Goal: Task Accomplishment & Management: Manage account settings

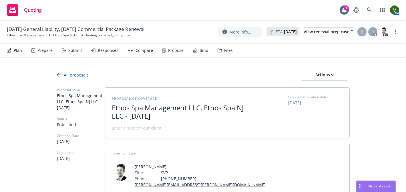
click at [168, 48] on div "Propose" at bounding box center [175, 50] width 15 height 5
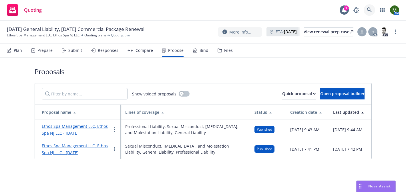
click at [369, 9] on icon at bounding box center [369, 9] width 5 height 5
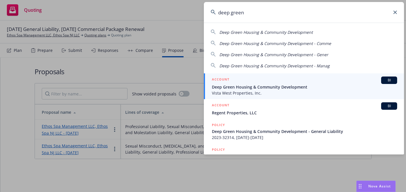
type input "deep green"
click at [247, 79] on div "ACCOUNT BI" at bounding box center [304, 79] width 185 height 7
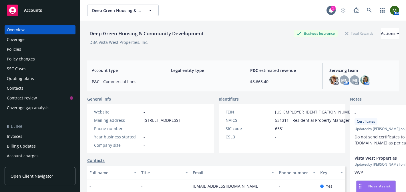
click at [35, 50] on div "Policies" at bounding box center [40, 49] width 66 height 9
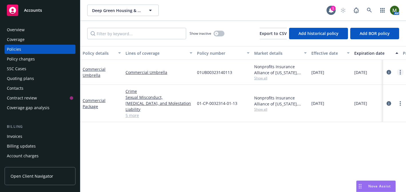
click at [401, 70] on link "more" at bounding box center [400, 72] width 7 height 7
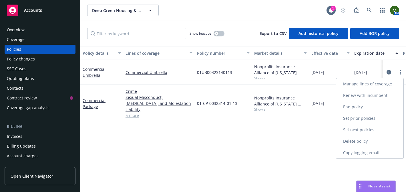
click at [368, 107] on link "End policy" at bounding box center [369, 106] width 67 height 11
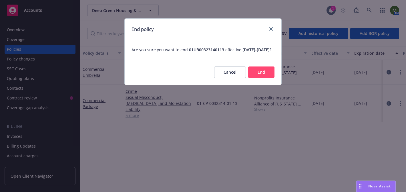
click at [254, 76] on button "End" at bounding box center [261, 71] width 26 height 11
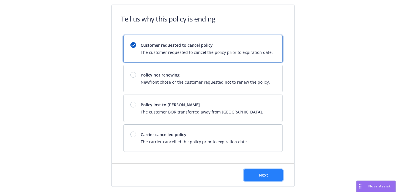
click at [266, 178] on button "Next" at bounding box center [263, 174] width 39 height 11
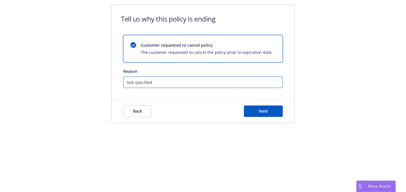
click at [192, 81] on select "Not specified Service Pricing Buyer change M&A, Bankruptcy, or Out of business …" at bounding box center [203, 81] width 160 height 11
select select "Lost on BOR"
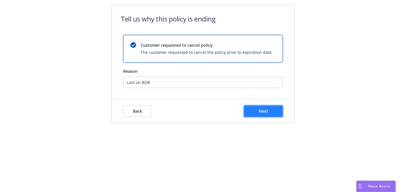
click at [250, 110] on button "Next" at bounding box center [263, 110] width 39 height 11
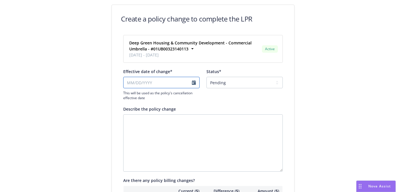
click at [158, 82] on input "Effective date of change*" at bounding box center [161, 82] width 76 height 11
select select "August"
select select "2025"
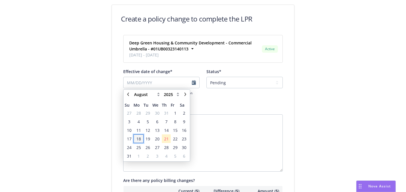
click at [141, 138] on span "18" at bounding box center [138, 138] width 9 height 7
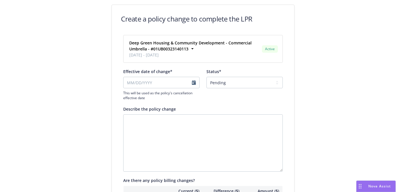
type input "08/18/2025"
click at [225, 83] on select "Pending Confirmed" at bounding box center [244, 82] width 76 height 11
select select "Confirmed"
click at [207, 122] on textarea "Describe the policy change" at bounding box center [203, 142] width 160 height 57
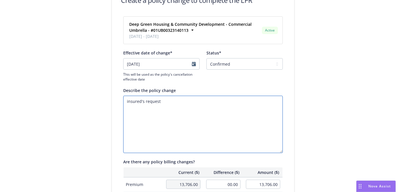
scroll to position [207, 0]
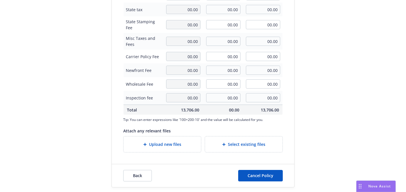
type textarea "insured's request"
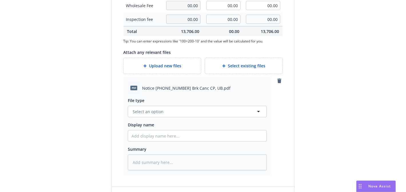
scroll to position [285, 0]
click at [221, 112] on button "Select an option" at bounding box center [197, 110] width 139 height 11
type input "cance"
click at [209, 124] on div "Cancellation Confirmation" at bounding box center [198, 127] width 132 height 8
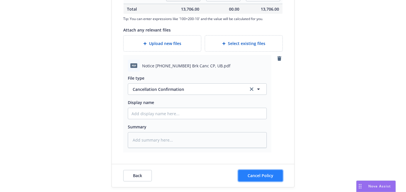
click at [267, 172] on button "Cancel Policy" at bounding box center [260, 175] width 45 height 11
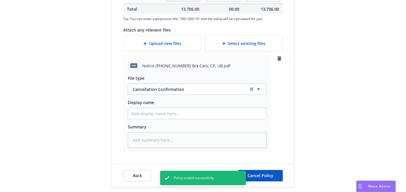
type textarea "x"
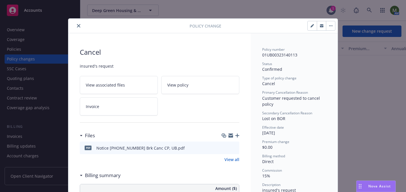
scroll to position [17, 0]
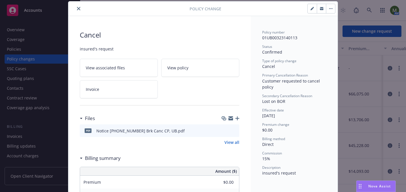
click at [80, 7] on icon "close" at bounding box center [78, 8] width 3 height 3
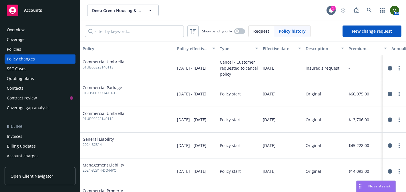
click at [36, 46] on div "Policies" at bounding box center [40, 49] width 66 height 9
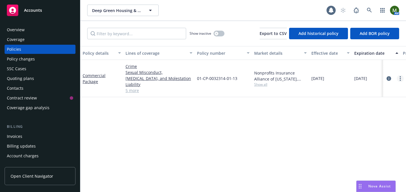
click at [398, 75] on link "more" at bounding box center [400, 78] width 7 height 7
click at [361, 112] on link "End policy" at bounding box center [369, 109] width 67 height 11
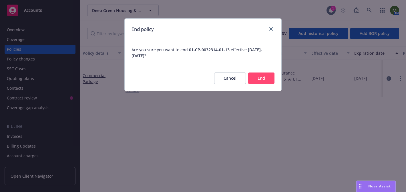
click at [261, 79] on button "End" at bounding box center [261, 77] width 26 height 11
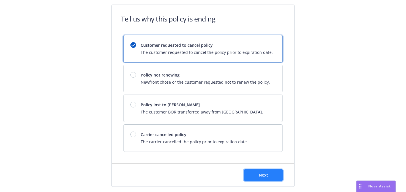
click at [273, 177] on button "Next" at bounding box center [263, 174] width 39 height 11
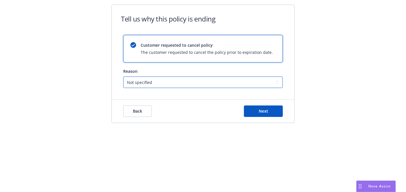
click at [217, 79] on select "Not specified Service Pricing Buyer change M&A, Bankruptcy, or Out of business …" at bounding box center [203, 81] width 160 height 11
select select "Lost on BOR"
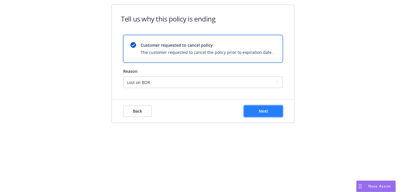
click at [256, 107] on button "Next" at bounding box center [263, 110] width 39 height 11
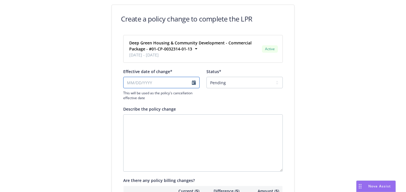
click at [174, 85] on input "Effective date of change*" at bounding box center [161, 82] width 76 height 11
select select "August"
select select "2025"
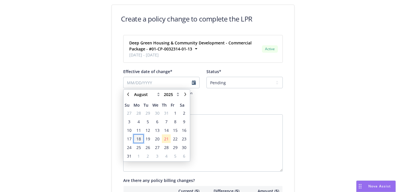
click at [140, 139] on span "18" at bounding box center [138, 139] width 5 height 6
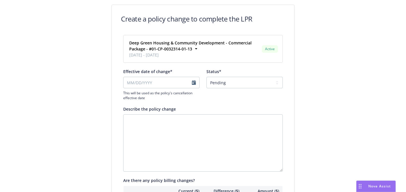
type input "08/18/2025"
click at [230, 77] on select "Pending Confirmed" at bounding box center [244, 82] width 76 height 11
select select "Confirmed"
click at [201, 128] on textarea "Describe the policy change" at bounding box center [203, 142] width 160 height 57
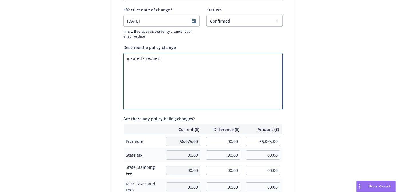
scroll to position [66, 0]
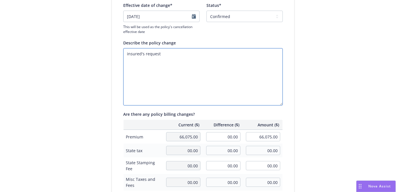
type textarea "insured's request"
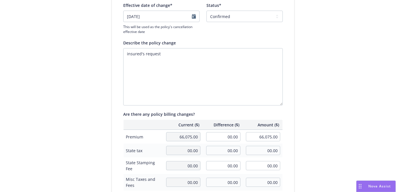
scroll to position [207, 0]
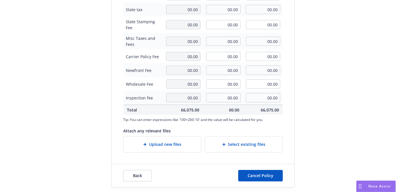
type textarea "x"
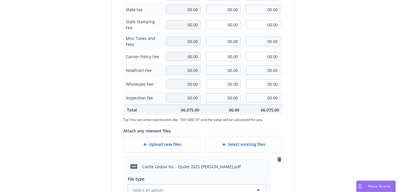
scroll to position [307, 0]
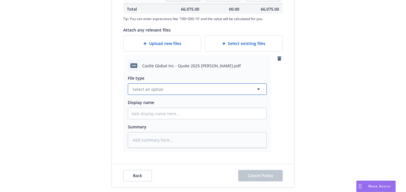
click at [202, 91] on button "Select an option" at bounding box center [197, 88] width 139 height 11
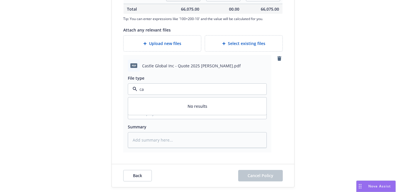
type input "c"
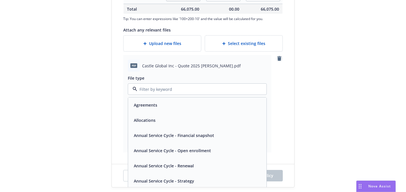
click at [281, 58] on icon "remove" at bounding box center [279, 58] width 4 height 5
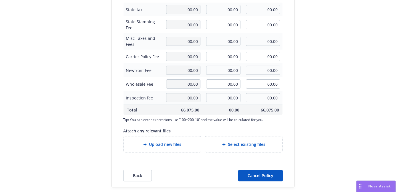
scroll to position [207, 0]
type textarea "x"
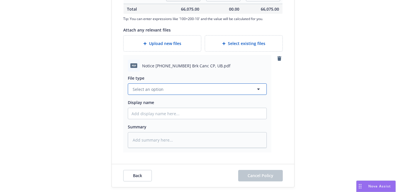
click at [231, 88] on button "Select an option" at bounding box center [197, 88] width 139 height 11
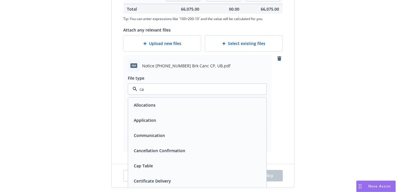
type input "can"
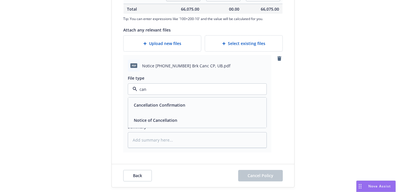
click at [220, 104] on div "Cancellation Confirmation" at bounding box center [198, 105] width 132 height 8
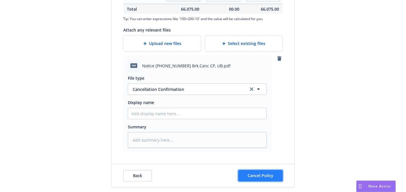
click at [270, 176] on span "Cancel Policy" at bounding box center [261, 174] width 26 height 5
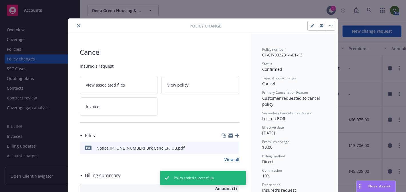
click at [330, 26] on icon "button" at bounding box center [330, 25] width 3 height 1
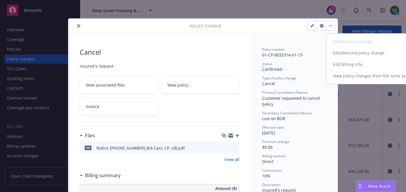
click at [342, 53] on link "Edit/Rescind policy change" at bounding box center [375, 52] width 98 height 11
type textarea "x"
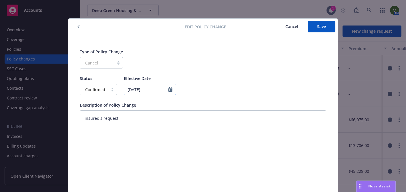
click at [138, 90] on input "08/18/2025" at bounding box center [150, 88] width 52 height 11
select select "August"
select select "2025"
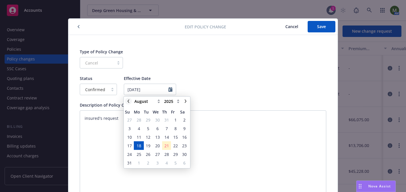
type textarea "x"
click at [127, 102] on icon "chevronLeft" at bounding box center [128, 100] width 3 height 3
select select "July"
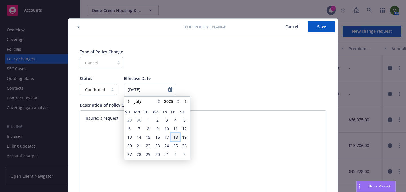
click at [177, 135] on span "18" at bounding box center [175, 137] width 5 height 6
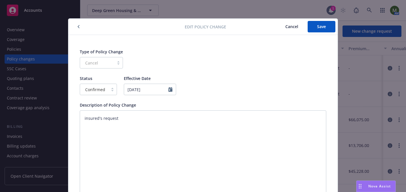
type textarea "x"
type input "07/18/2025"
click at [315, 26] on button "Save" at bounding box center [322, 26] width 28 height 11
type textarea "x"
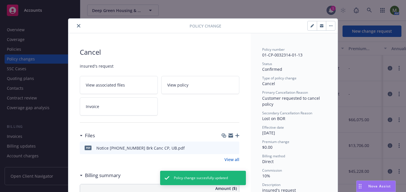
click at [80, 24] on icon "close" at bounding box center [78, 25] width 3 height 3
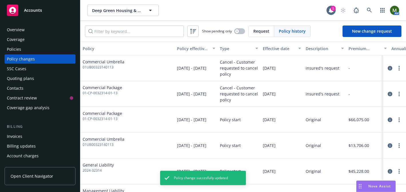
click at [44, 45] on div "Policies" at bounding box center [40, 49] width 66 height 9
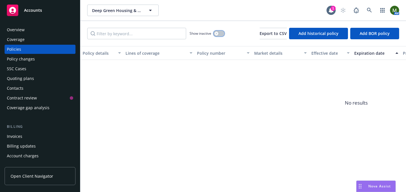
click at [220, 32] on button "button" at bounding box center [219, 34] width 11 height 6
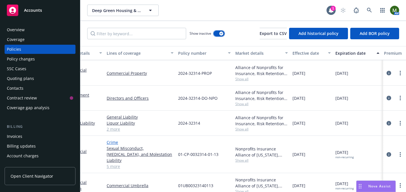
scroll to position [573, 0]
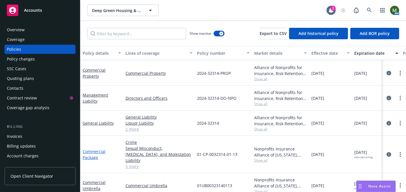
click at [96, 148] on link "Commercial Package" at bounding box center [94, 153] width 23 height 11
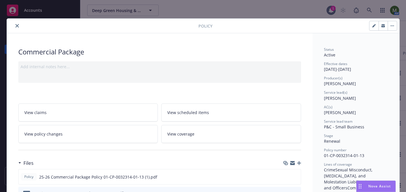
scroll to position [17, 0]
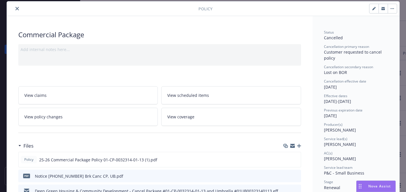
click at [294, 146] on icon "button" at bounding box center [292, 146] width 5 height 3
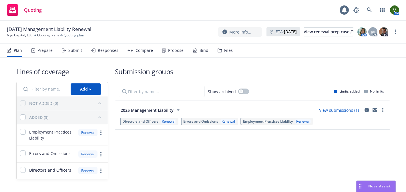
click at [224, 50] on div "Files" at bounding box center [228, 50] width 9 height 5
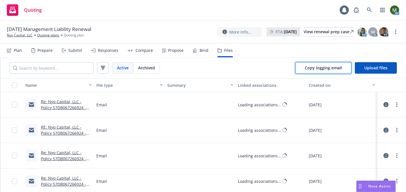
click at [325, 67] on span "Copy logging email" at bounding box center [323, 67] width 37 height 5
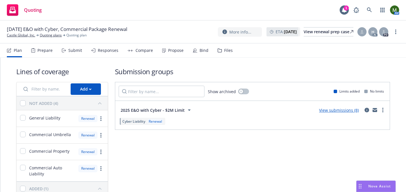
click at [76, 53] on div "Submit" at bounding box center [72, 50] width 20 height 14
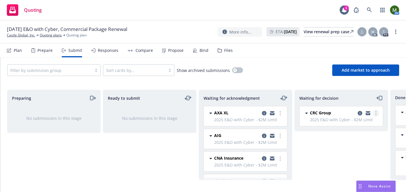
click at [376, 114] on circle "more" at bounding box center [375, 114] width 1 height 1
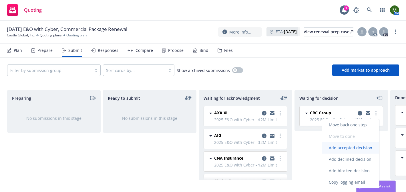
click at [350, 143] on link "Add accepted decision" at bounding box center [350, 147] width 57 height 11
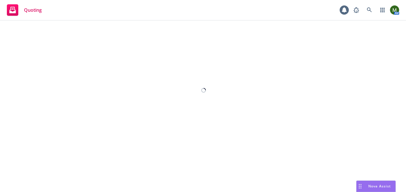
select select "12"
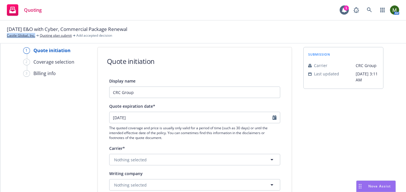
scroll to position [8, 0]
click at [165, 119] on input "09/19/2025" at bounding box center [191, 117] width 163 height 11
select select "9"
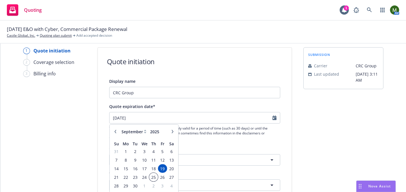
click at [153, 176] on span "25" at bounding box center [154, 176] width 8 height 7
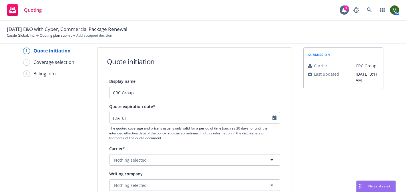
type input "09/25/2025"
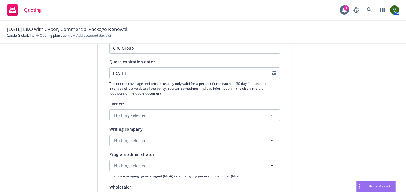
scroll to position [53, 0]
click at [177, 138] on button "Nothing selected" at bounding box center [194, 139] width 171 height 11
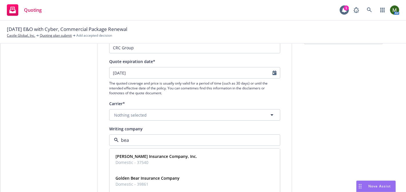
type input "beaz"
click at [169, 160] on span "Domestic - 37540" at bounding box center [156, 162] width 81 height 6
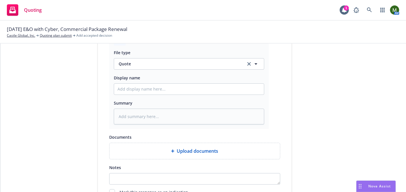
scroll to position [341, 0]
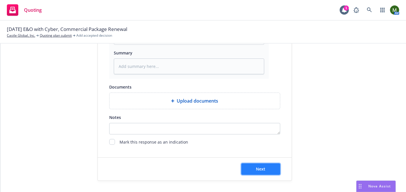
click at [259, 166] on span "Next" at bounding box center [260, 168] width 9 height 5
type textarea "x"
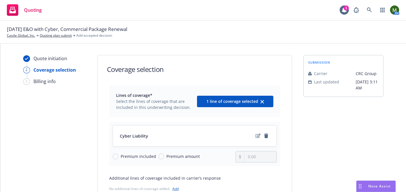
scroll to position [67, 0]
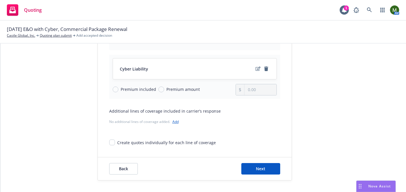
click at [261, 162] on div "Back Next" at bounding box center [195, 168] width 194 height 23
click at [262, 169] on span "Next" at bounding box center [260, 168] width 9 height 5
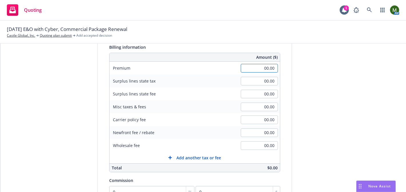
click at [258, 67] on input "00.00" at bounding box center [259, 68] width 37 height 9
type input "22,843.00"
click at [296, 90] on div "Quote initiation Coverage selection 3 Billing info Add billing information Surp…" at bounding box center [203, 134] width 392 height 293
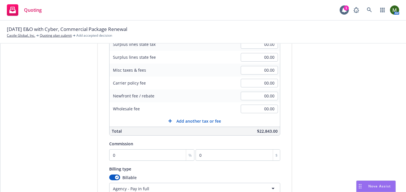
scroll to position [108, 0]
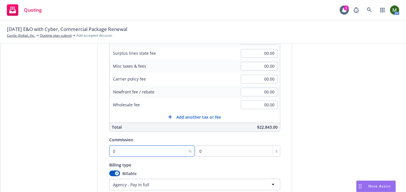
click at [147, 151] on input "0" at bounding box center [152, 150] width 86 height 11
type input "1"
type input "228.43"
type input "12"
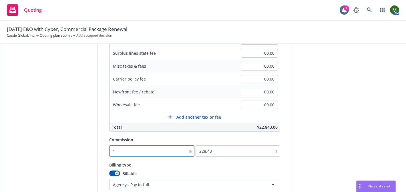
type input "2741.16"
type input "12"
click at [306, 153] on div "submission Carrier CRC Group Last updated 5/21, 3:11 AM" at bounding box center [343, 93] width 80 height 293
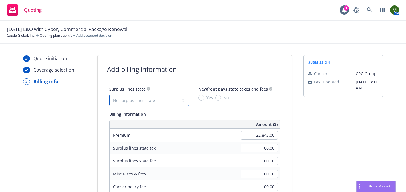
click at [166, 99] on select "No surplus lines state Alaska Alabama Arkansas Arizona California Colorado Conn…" at bounding box center [149, 99] width 80 height 11
select select "CA"
type input "685.29"
type input "41.12"
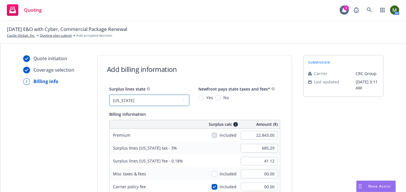
scroll to position [167, 0]
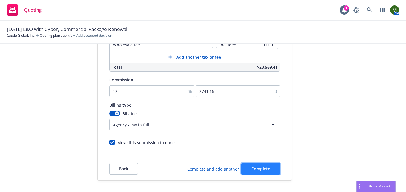
click at [261, 164] on button "Complete" at bounding box center [260, 168] width 39 height 11
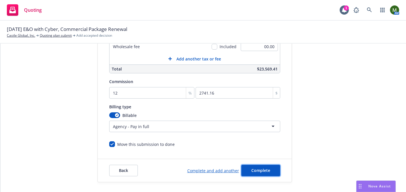
scroll to position [0, 0]
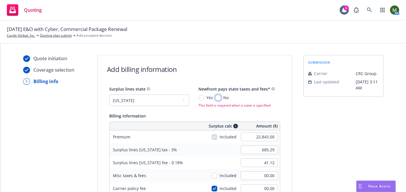
click at [219, 97] on input "No" at bounding box center [218, 98] width 6 height 6
radio input "true"
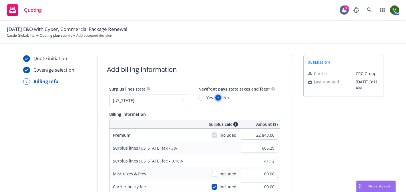
scroll to position [167, 0]
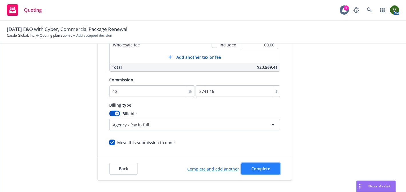
click at [257, 166] on span "Complete" at bounding box center [260, 168] width 19 height 5
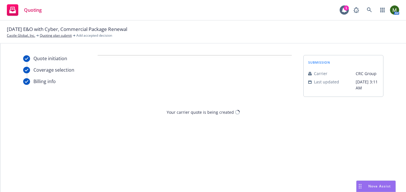
scroll to position [0, 0]
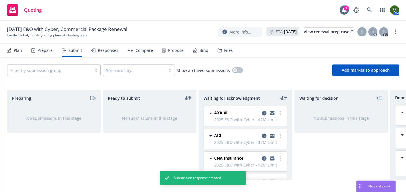
click at [177, 51] on div "Propose" at bounding box center [175, 50] width 15 height 5
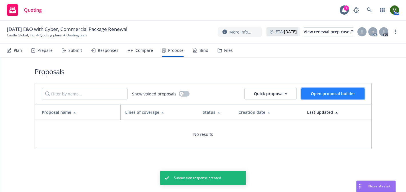
click at [323, 94] on span "Open proposal builder" at bounding box center [333, 93] width 44 height 5
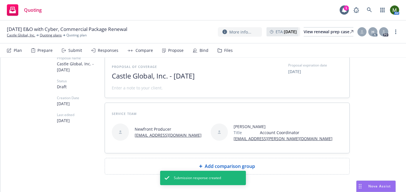
scroll to position [49, 0]
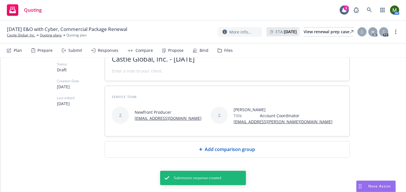
click at [200, 147] on icon at bounding box center [200, 148] width 3 height 3
type textarea "x"
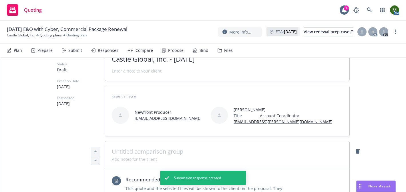
click at [196, 150] on span at bounding box center [227, 151] width 231 height 7
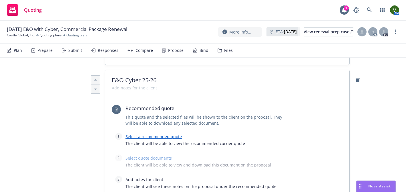
scroll to position [149, 0]
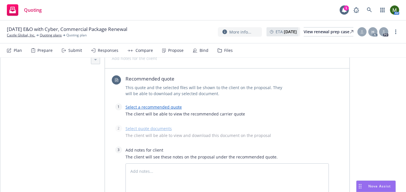
click at [172, 108] on link "Select a recommended quote" at bounding box center [154, 106] width 56 height 5
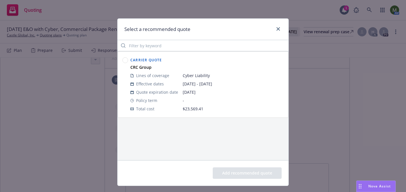
click at [126, 62] on circle at bounding box center [125, 59] width 5 height 5
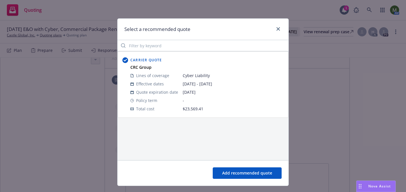
click at [231, 175] on button "Add recommended quote" at bounding box center [247, 172] width 69 height 11
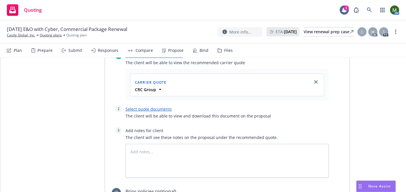
scroll to position [204, 0]
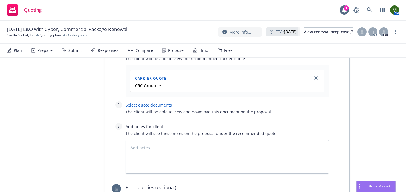
click at [157, 104] on link "Select quote documents" at bounding box center [149, 104] width 46 height 5
type textarea "x"
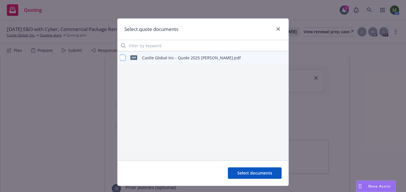
click at [123, 56] on input "checkbox" at bounding box center [123, 58] width 6 height 6
checkbox input "true"
click at [266, 174] on span "Select documents" at bounding box center [254, 172] width 35 height 5
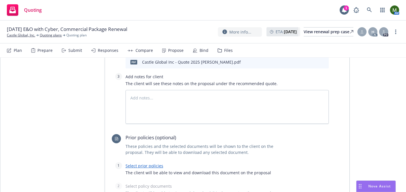
scroll to position [305, 0]
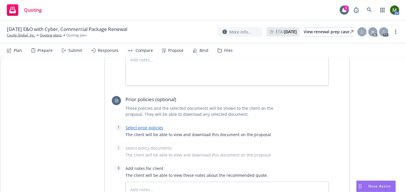
click at [142, 126] on link "Select prior policies" at bounding box center [145, 127] width 38 height 5
type textarea "x"
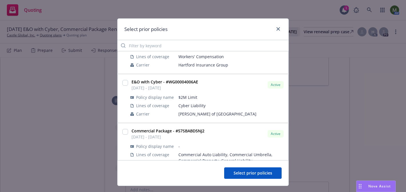
scroll to position [127, 0]
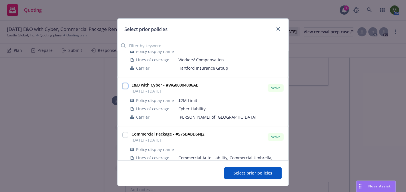
click at [126, 83] on input "checkbox" at bounding box center [125, 86] width 6 height 6
checkbox input "true"
click at [238, 172] on span "Select prior policies" at bounding box center [253, 172] width 39 height 5
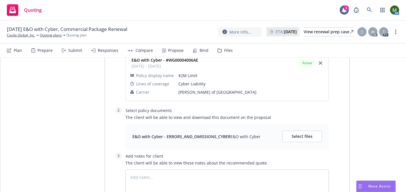
scroll to position [402, 0]
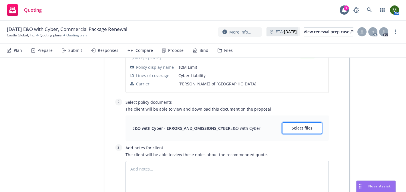
click at [297, 128] on span "Select files" at bounding box center [302, 127] width 21 height 5
type textarea "x"
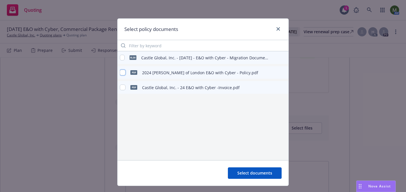
click at [123, 72] on input "checkbox" at bounding box center [123, 72] width 6 height 6
checkbox input "true"
click at [250, 171] on span "Select documents" at bounding box center [254, 172] width 35 height 5
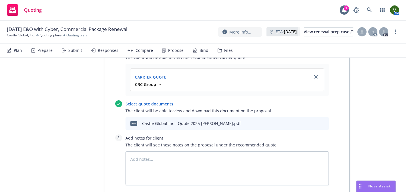
scroll to position [209, 0]
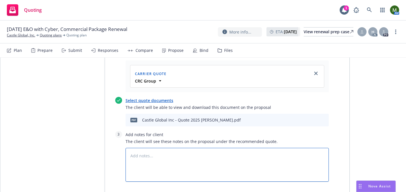
click at [169, 157] on textarea at bounding box center [227, 165] width 203 height 34
type textarea "x"
type textarea "$"
type textarea "x"
type textarea "$2"
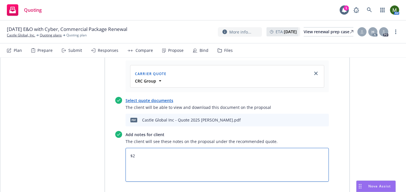
type textarea "x"
type textarea "$2m"
type textarea "x"
type textarea "$2m"
type textarea "x"
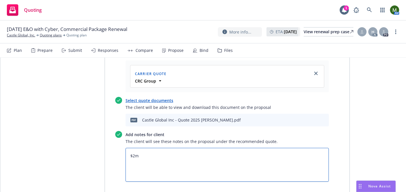
type textarea "$2m l"
type textarea "x"
type textarea "$2m li"
type textarea "x"
type textarea "$2m lim"
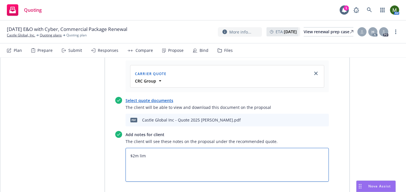
type textarea "x"
type textarea "$2m limi"
type textarea "x"
type textarea "$2m limit"
type textarea "x"
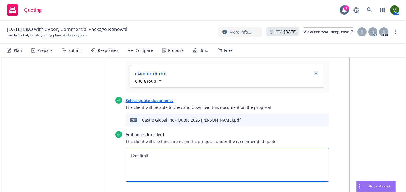
type textarea "$2m limit"
type textarea "x"
type textarea "$2m limit"
type textarea "x"
type textarea "$2m limit"
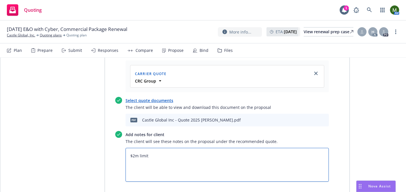
paste textarea "The quote is subject to: 1. Written confirmation that the following risk contro…"
type textarea "x"
type textarea "$2m limit The quote is subject to: 1. Written confirmation that the following r…"
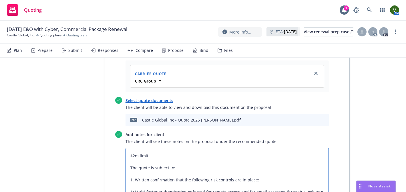
scroll to position [266, 0]
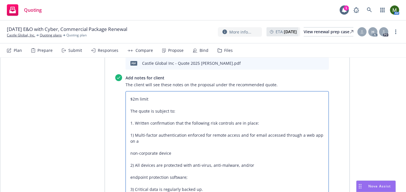
click at [149, 102] on textarea "$2m limit The quote is subject to: 1. Written confirmation that the following r…" at bounding box center [227, 144] width 203 height 106
click at [152, 100] on textarea "$2m limit The quote is subject to: 1. Written confirmation that the following r…" at bounding box center [227, 144] width 203 height 106
type textarea "x"
type textarea "$2m limit o The quote is subject to: 1. Written confirmation that the following…"
type textarea "x"
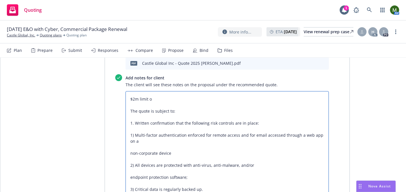
type textarea "$2m limit oo The quote is subject to: 1. Written confirmation that the followin…"
type textarea "x"
type textarea "$2m limit oot The quote is subject to: 1. Written confirmation that the followi…"
type textarea "x"
type textarea "$2m limit oo The quote is subject to: 1. Written confirmation that the followin…"
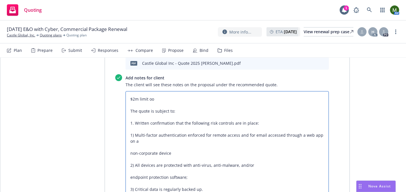
type textarea "x"
type textarea "$2m limit o The quote is subject to: 1. Written confirmation that the following…"
type textarea "x"
type textarea "$2m limit op The quote is subject to: 1. Written confirmation that the followin…"
type textarea "x"
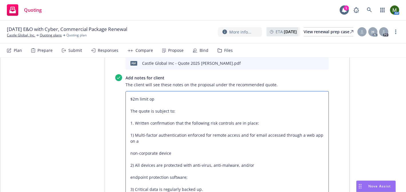
type textarea "$2m limit opt The quote is subject to: 1. Written confirmation that the followi…"
type textarea "x"
type textarea "$2m limit opti The quote is subject to: 1. Written confirmation that the follow…"
type textarea "x"
type textarea "$2m limit optio The quote is subject to: 1. Written confirmation that the follo…"
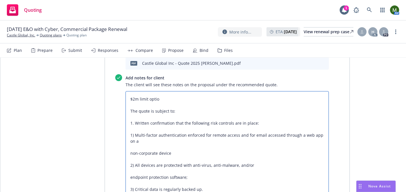
type textarea "x"
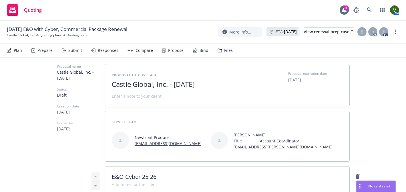
scroll to position [0, 0]
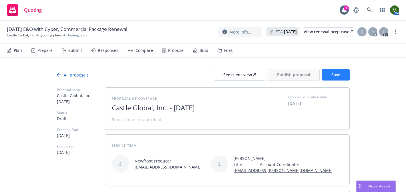
type textarea "$2m limit option The quote is subject to: 1. Written confirmation that the foll…"
click at [340, 74] on button "Save" at bounding box center [336, 74] width 28 height 11
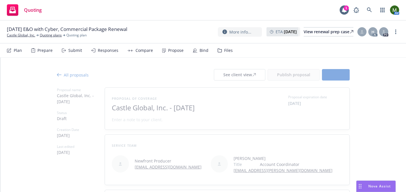
type textarea "x"
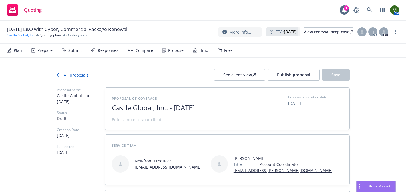
click at [24, 35] on link "Castle Global, Inc." at bounding box center [21, 35] width 28 height 5
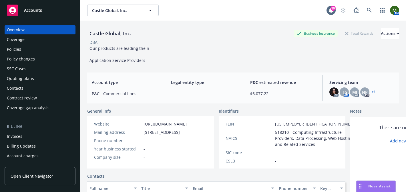
click at [51, 48] on div "Policies" at bounding box center [40, 49] width 66 height 9
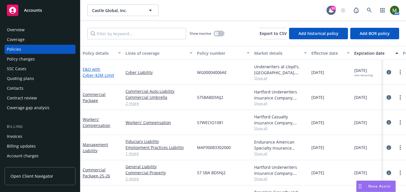
click at [93, 71] on link "E&O with Cyber - $2M Limit" at bounding box center [98, 71] width 31 height 11
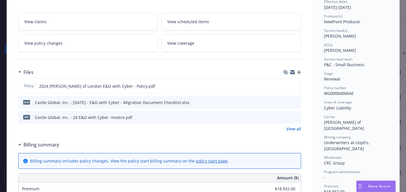
scroll to position [92, 0]
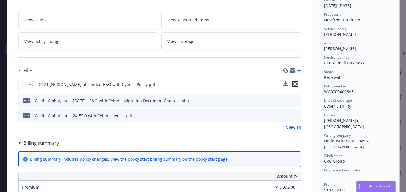
click at [295, 85] on icon "preview file" at bounding box center [295, 84] width 5 height 4
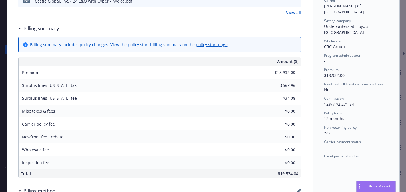
scroll to position [0, 0]
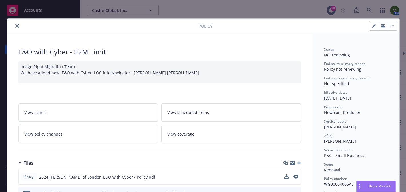
click at [18, 25] on icon "close" at bounding box center [16, 25] width 3 height 3
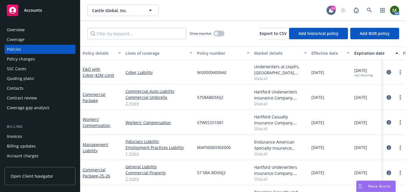
click at [37, 80] on div "Quoting plans" at bounding box center [40, 78] width 66 height 9
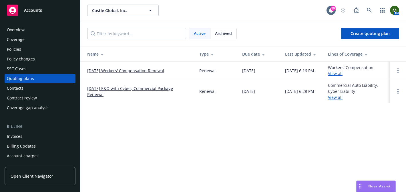
click at [232, 33] on div "Archived" at bounding box center [223, 33] width 26 height 11
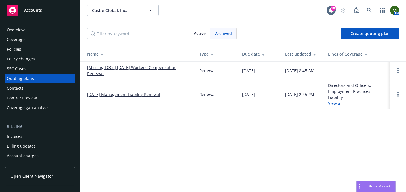
click at [39, 50] on div "Policies" at bounding box center [40, 49] width 66 height 9
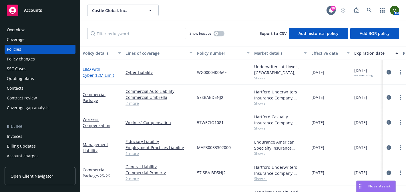
click at [104, 70] on link "E&O with Cyber - $2M Limit" at bounding box center [98, 71] width 31 height 11
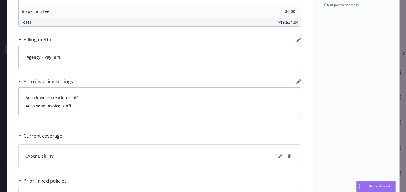
scroll to position [434, 0]
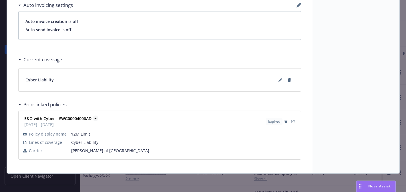
click at [96, 117] on icon at bounding box center [96, 118] width 6 height 6
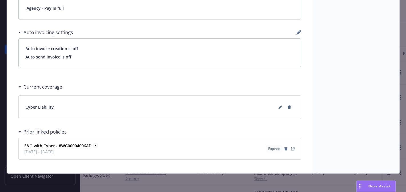
scroll to position [407, 0]
click at [293, 151] on link "View Policy" at bounding box center [292, 148] width 7 height 7
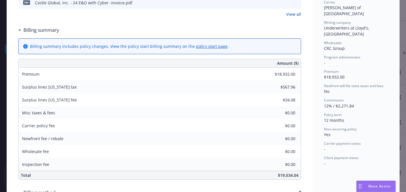
scroll to position [0, 0]
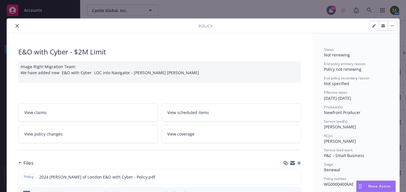
click at [15, 26] on icon "close" at bounding box center [16, 25] width 3 height 3
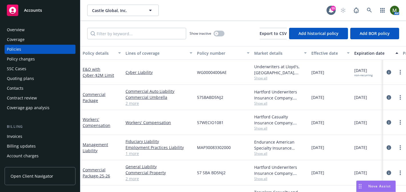
click at [28, 35] on div "Coverage" at bounding box center [40, 39] width 66 height 9
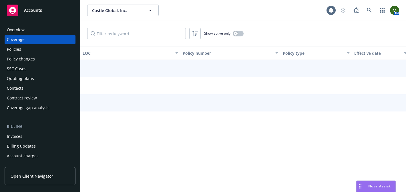
click at [30, 30] on div "Overview" at bounding box center [40, 29] width 66 height 9
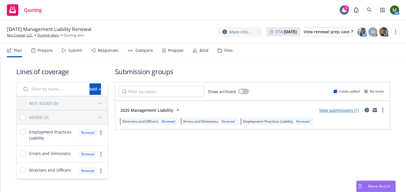
click at [200, 51] on div "Bind" at bounding box center [204, 50] width 9 height 5
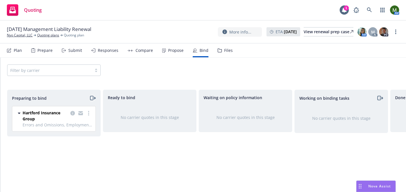
click at [90, 96] on icon "moveRight" at bounding box center [92, 97] width 7 height 7
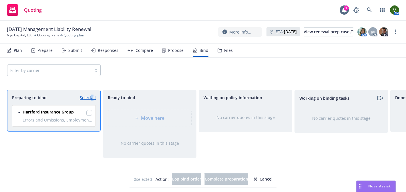
click at [90, 96] on link "Select all" at bounding box center [88, 97] width 16 height 6
checkbox input "true"
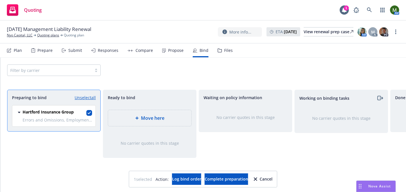
click at [132, 115] on div "Move here" at bounding box center [150, 117] width 74 height 7
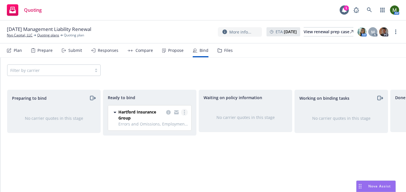
click at [188, 112] on link "more" at bounding box center [184, 112] width 7 height 7
click at [171, 124] on span "Log bind order" at bounding box center [157, 123] width 42 height 5
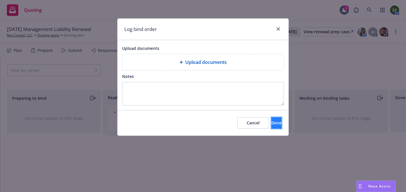
click at [271, 125] on button "Done" at bounding box center [276, 122] width 10 height 11
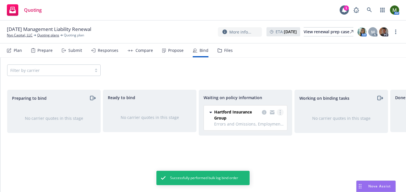
click at [281, 111] on link "more" at bounding box center [280, 112] width 7 height 7
click at [261, 122] on span "Create policies" at bounding box center [253, 123] width 42 height 5
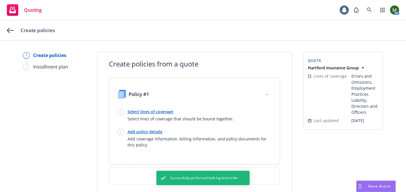
click at [153, 113] on link "Select lines of coverage" at bounding box center [181, 111] width 106 height 6
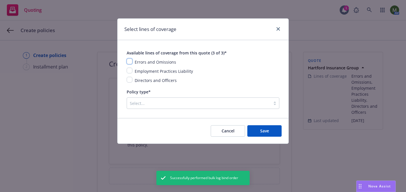
click at [130, 60] on input "checkbox" at bounding box center [130, 61] width 6 height 6
checkbox input "true"
click at [130, 72] on input "checkbox" at bounding box center [130, 70] width 6 height 6
checkbox input "true"
click at [131, 80] on input "checkbox" at bounding box center [130, 80] width 6 height 6
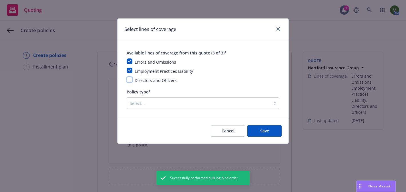
checkbox input "true"
click at [140, 98] on div "Select..." at bounding box center [203, 102] width 153 height 11
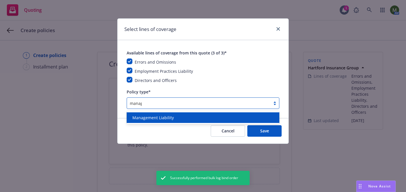
type input "manage"
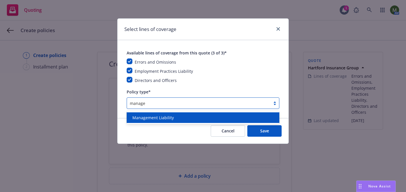
click at [143, 106] on input "manage" at bounding box center [138, 103] width 17 height 6
click at [144, 115] on span "Management Liability" at bounding box center [152, 117] width 41 height 6
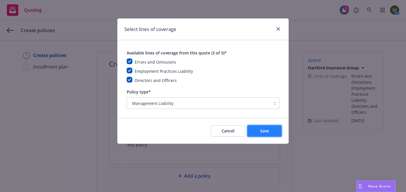
click at [258, 133] on button "Save" at bounding box center [264, 130] width 34 height 11
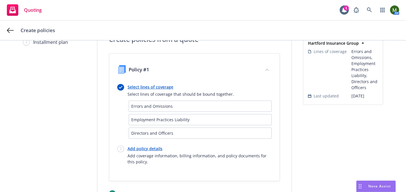
scroll to position [31, 0]
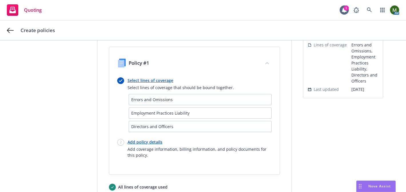
click at [138, 143] on link "Add policy details" at bounding box center [200, 142] width 144 height 6
select select "12"
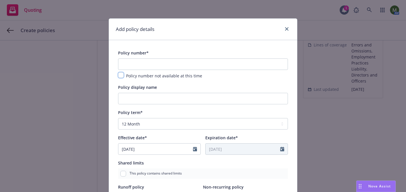
click at [121, 77] on input "checkbox" at bounding box center [121, 75] width 6 height 6
checkbox input "true"
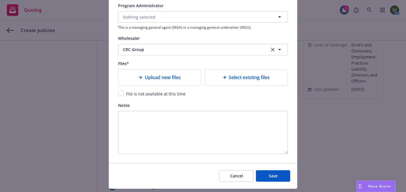
scroll to position [657, 0]
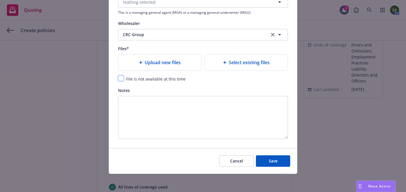
click at [122, 80] on input "checkbox" at bounding box center [121, 78] width 6 height 6
checkbox input "true"
click at [265, 162] on button "Save" at bounding box center [273, 160] width 34 height 11
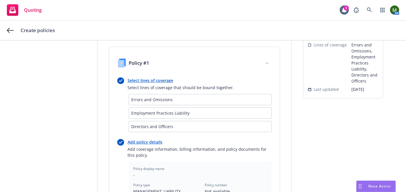
scroll to position [236, 0]
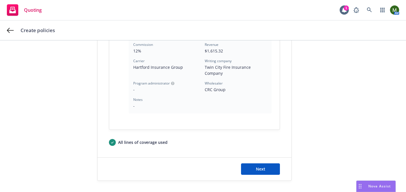
click at [264, 162] on div "Next" at bounding box center [195, 168] width 194 height 23
click at [264, 166] on span "Next" at bounding box center [260, 168] width 9 height 5
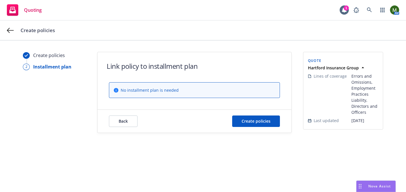
scroll to position [0, 0]
click at [260, 122] on span "Create policies" at bounding box center [256, 120] width 29 height 5
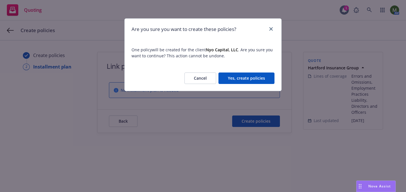
click at [263, 80] on button "Yes, create policies" at bounding box center [246, 77] width 56 height 11
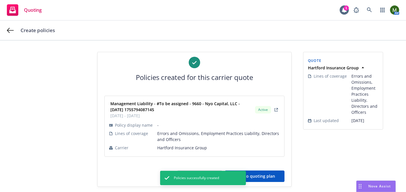
click at [276, 174] on button "Back to quoting plan" at bounding box center [255, 175] width 60 height 11
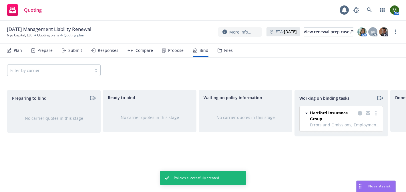
click at [376, 116] on div at bounding box center [368, 116] width 23 height 12
click at [376, 115] on circle "more" at bounding box center [375, 114] width 1 height 1
click at [361, 134] on span "Move to done" at bounding box center [347, 135] width 40 height 5
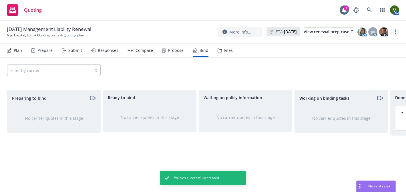
click at [395, 34] on circle "more" at bounding box center [395, 33] width 1 height 1
click at [363, 89] on link "Archive quoting plan" at bounding box center [367, 88] width 64 height 11
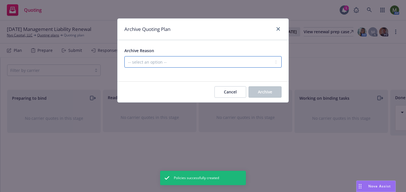
click at [268, 62] on select "-- select an option -- All policies in this renewal plan are auto-renewed Creat…" at bounding box center [202, 61] width 157 height 11
select select "ARCHIVED_RENEWAL_COMPLETED"
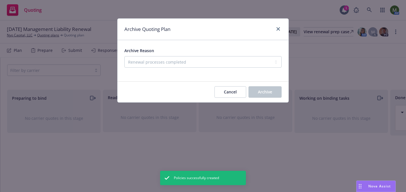
click at [272, 91] on span "Archive" at bounding box center [265, 91] width 14 height 5
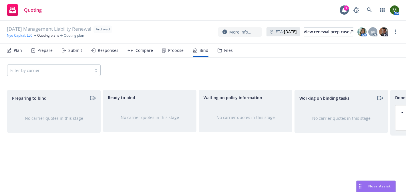
click at [21, 35] on link "Nyo Capital, LLC" at bounding box center [20, 35] width 26 height 5
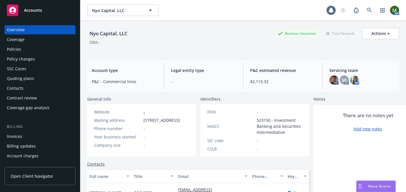
click at [25, 136] on div "Invoices" at bounding box center [40, 136] width 66 height 9
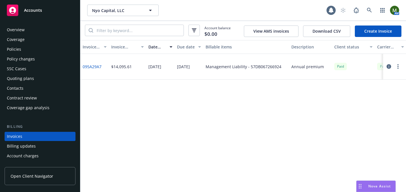
scroll to position [31, 0]
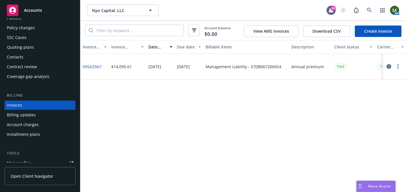
click at [368, 33] on link "Create Invoice" at bounding box center [378, 30] width 47 height 11
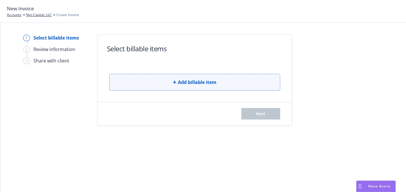
click at [158, 76] on button "Add billable item" at bounding box center [194, 82] width 171 height 17
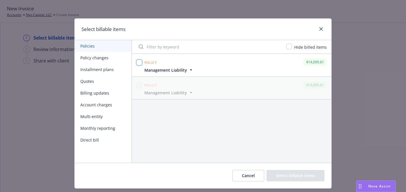
click at [138, 62] on input "checkbox" at bounding box center [139, 62] width 6 height 6
checkbox input "true"
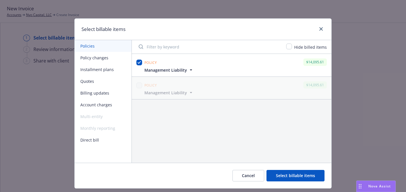
click at [287, 177] on button "Select billable items" at bounding box center [296, 175] width 58 height 11
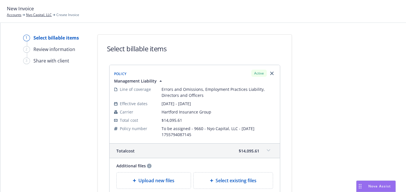
scroll to position [74, 0]
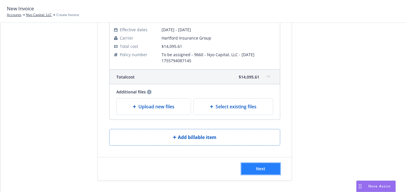
click at [252, 164] on button "Next" at bounding box center [260, 168] width 39 height 11
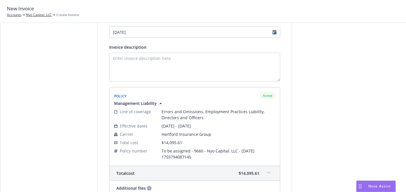
scroll to position [0, 0]
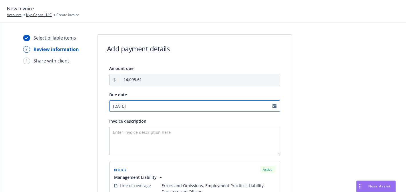
click at [119, 105] on input "[DATE]" at bounding box center [194, 105] width 171 height 11
select select "August"
select select "2025"
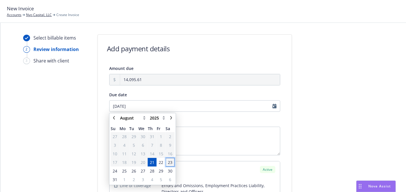
click at [169, 163] on span "23" at bounding box center [170, 162] width 5 height 6
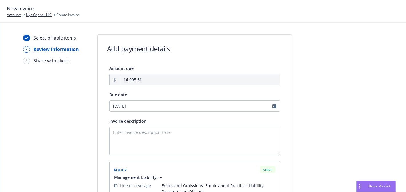
type input "[DATE]"
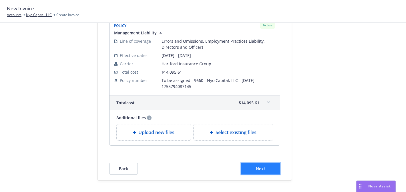
click at [255, 169] on button "Next" at bounding box center [260, 168] width 39 height 11
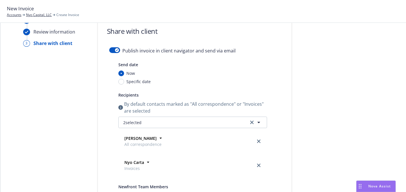
scroll to position [0, 0]
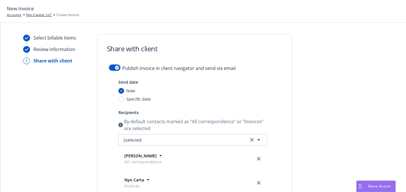
click at [115, 65] on button "button" at bounding box center [114, 68] width 11 height 6
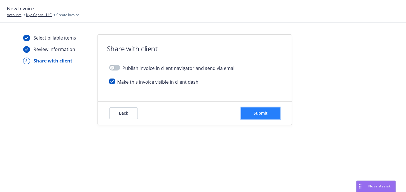
click at [250, 115] on button "Submit" at bounding box center [260, 112] width 39 height 11
